Goal: Task Accomplishment & Management: Manage account settings

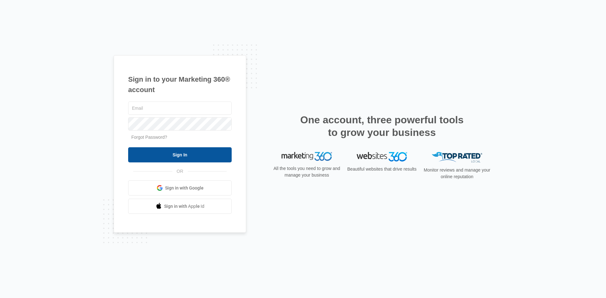
type input "[EMAIL_ADDRESS][DOMAIN_NAME]"
click at [179, 152] on input "Sign In" at bounding box center [180, 154] width 104 height 15
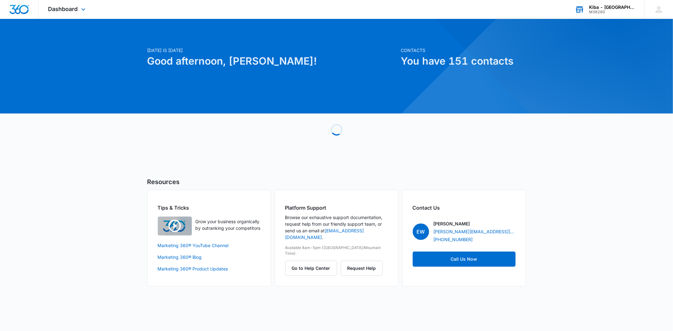
click at [609, 3] on div "Kiba - Spirit Lakes M38280 Your Accounts View All" at bounding box center [605, 9] width 79 height 19
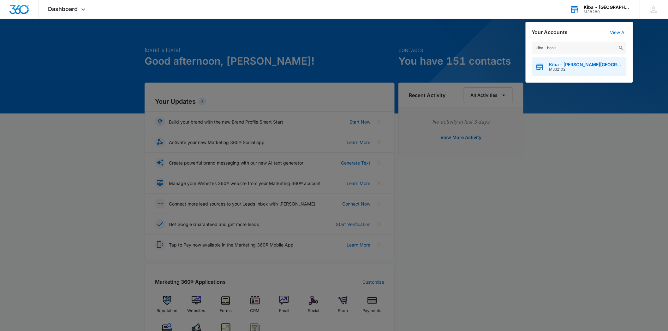
type input "kiba - bonit"
click at [608, 62] on div "Kiba - [PERSON_NAME][GEOGRAPHIC_DATA]" at bounding box center [579, 66] width 95 height 19
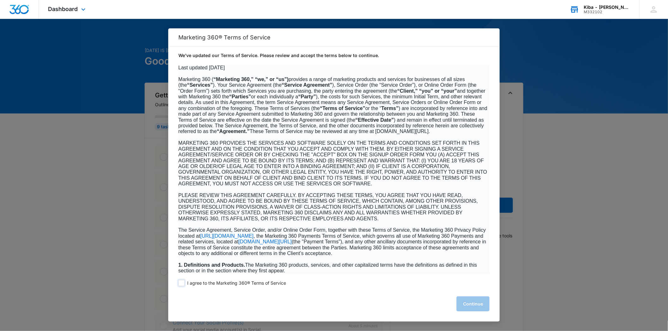
click at [185, 283] on label "I agree to the Marketing 360® Terms of Service" at bounding box center [232, 283] width 108 height 6
click at [185, 283] on input "I agree to the Marketing 360® Terms of Service" at bounding box center [181, 283] width 6 height 6
checkbox input "true"
click at [467, 304] on button "Continue" at bounding box center [472, 304] width 33 height 15
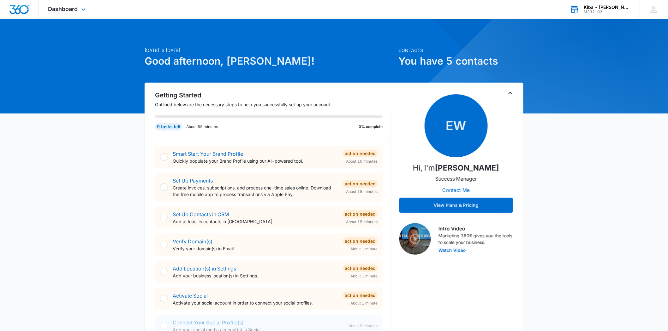
click at [79, 5] on div "Dashboard Apps Reputation Websites Forms CRM Email Social Shop Payments POS Con…" at bounding box center [68, 9] width 58 height 19
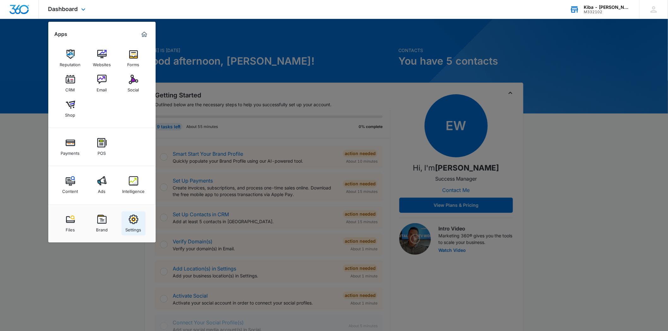
click at [129, 220] on img at bounding box center [133, 219] width 9 height 9
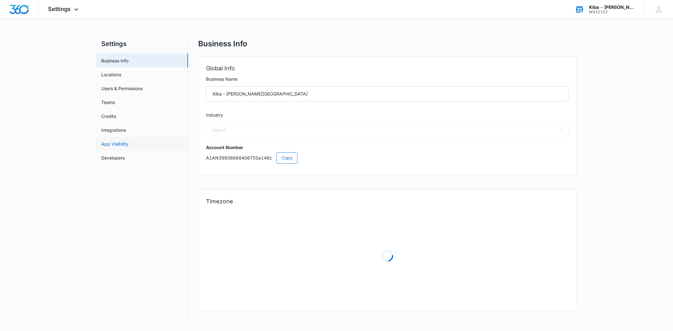
select select "12"
select select "US"
select select "America/[GEOGRAPHIC_DATA]"
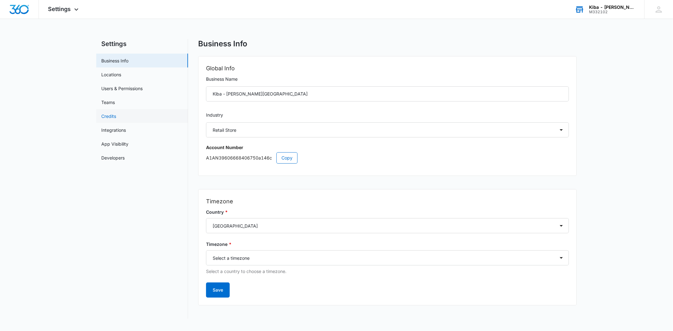
click at [112, 116] on link "Credits" at bounding box center [108, 116] width 15 height 7
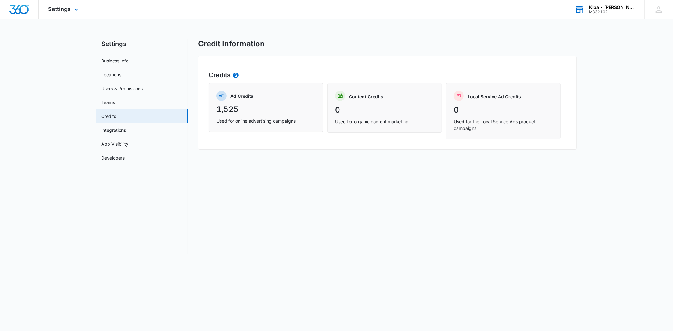
click at [73, 7] on div "Settings Apps Reputation Websites Forms CRM Email Social Shop Payments POS Cont…" at bounding box center [64, 9] width 51 height 19
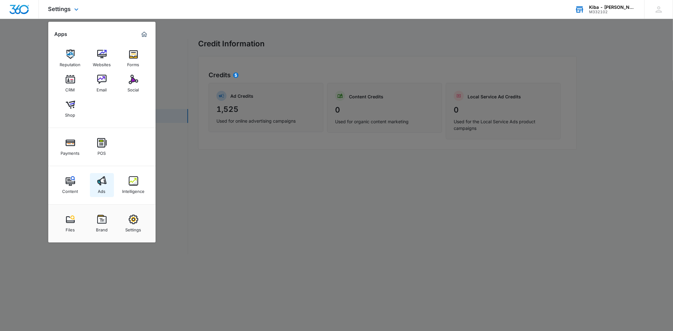
click at [101, 186] on div "Ads" at bounding box center [102, 190] width 8 height 8
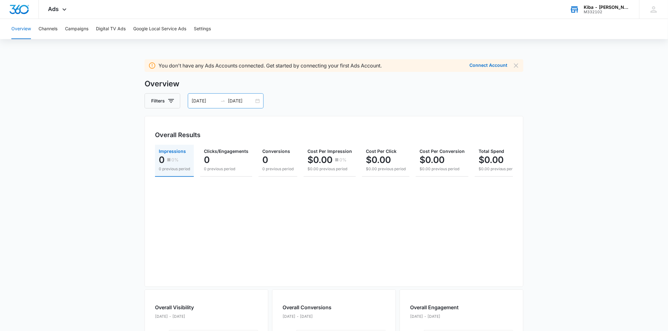
click at [258, 101] on div "[DATE] [DATE]" at bounding box center [226, 100] width 76 height 15
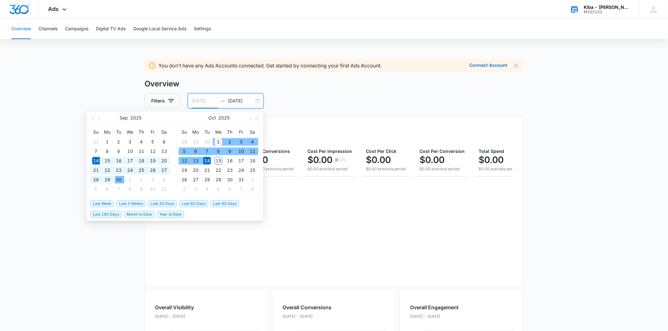
type input "[DATE]"
click at [217, 141] on div "1" at bounding box center [219, 142] width 8 height 8
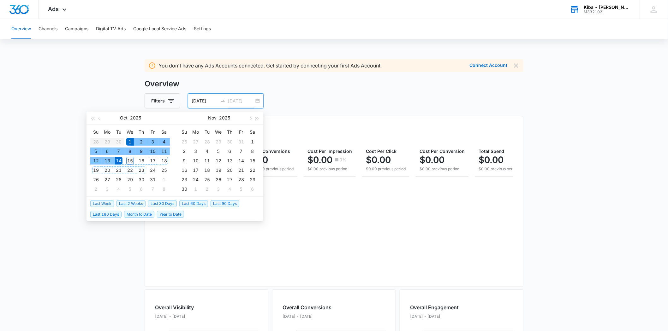
type input "[DATE]"
drag, startPoint x: 130, startPoint y: 162, endPoint x: 162, endPoint y: 172, distance: 33.4
click at [130, 161] on div "15" at bounding box center [130, 161] width 8 height 8
